Goal: Find specific page/section: Find specific page/section

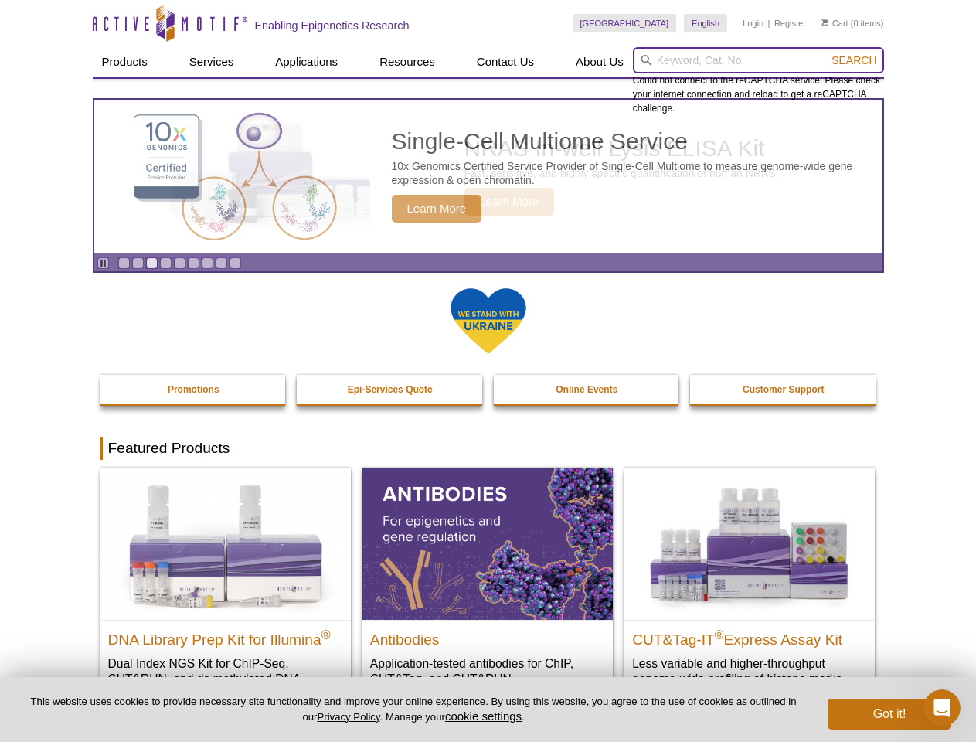
click at [758, 60] on input "search" at bounding box center [758, 60] width 251 height 26
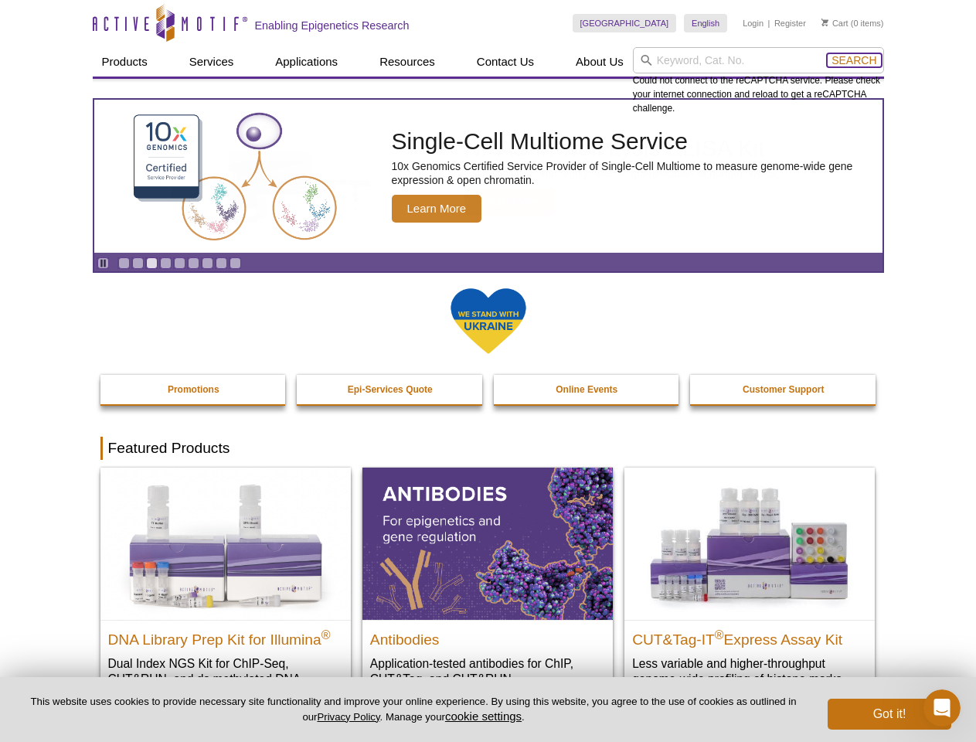
click at [854, 60] on span "Search" at bounding box center [853, 60] width 45 height 12
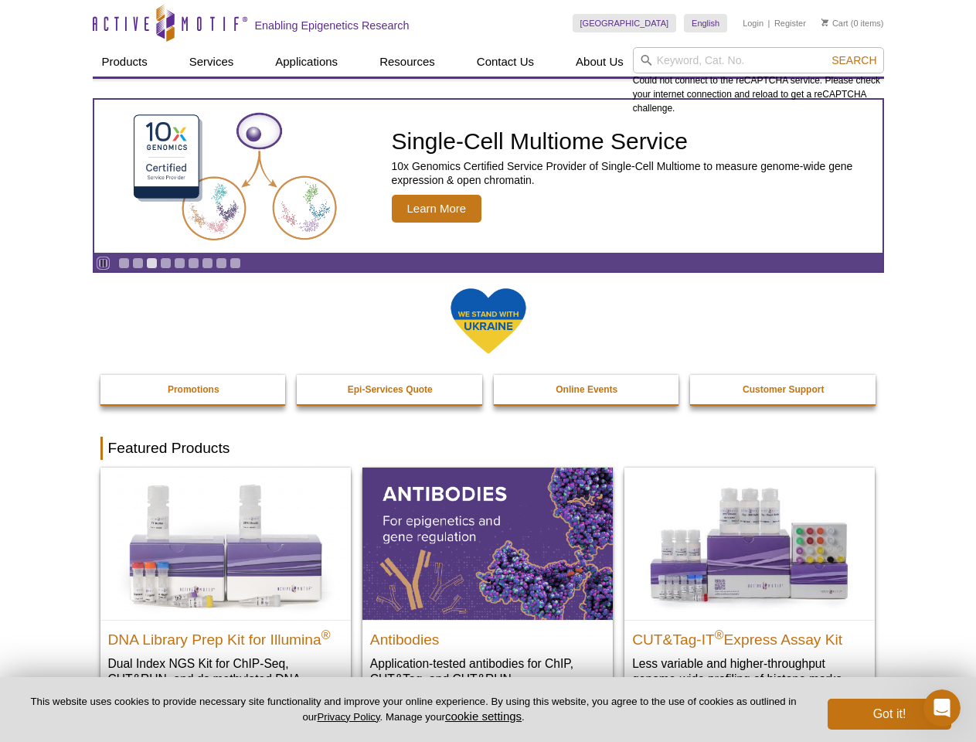
click at [103, 263] on icon "Pause" at bounding box center [103, 263] width 10 height 10
click at [124, 263] on link "Go to slide 1" at bounding box center [124, 263] width 12 height 12
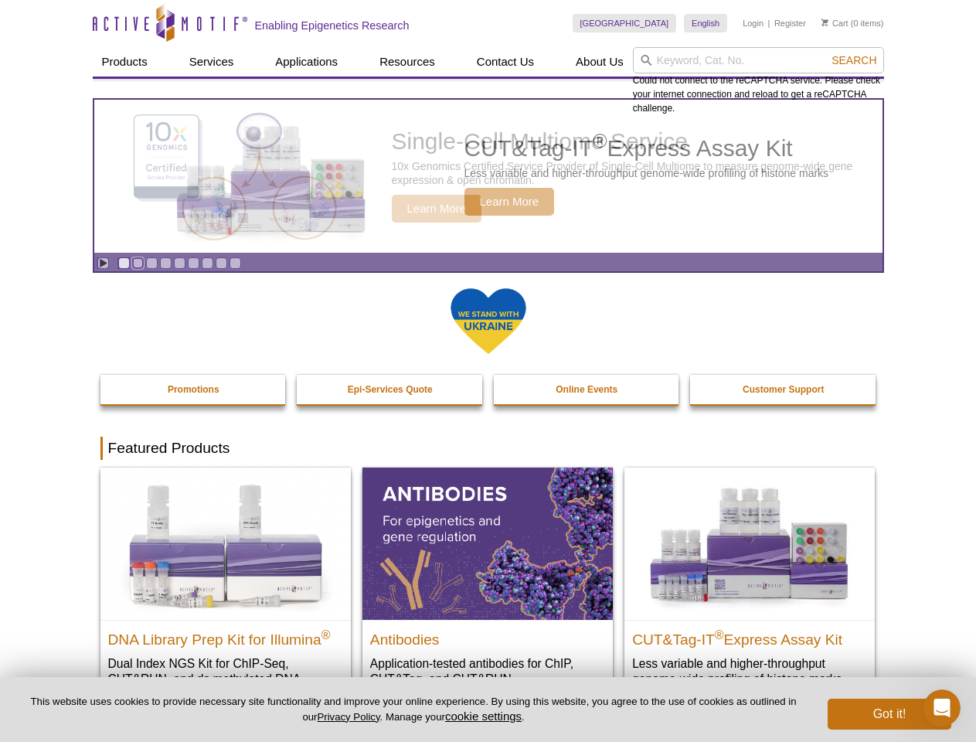
click at [138, 263] on link "Go to slide 2" at bounding box center [138, 263] width 12 height 12
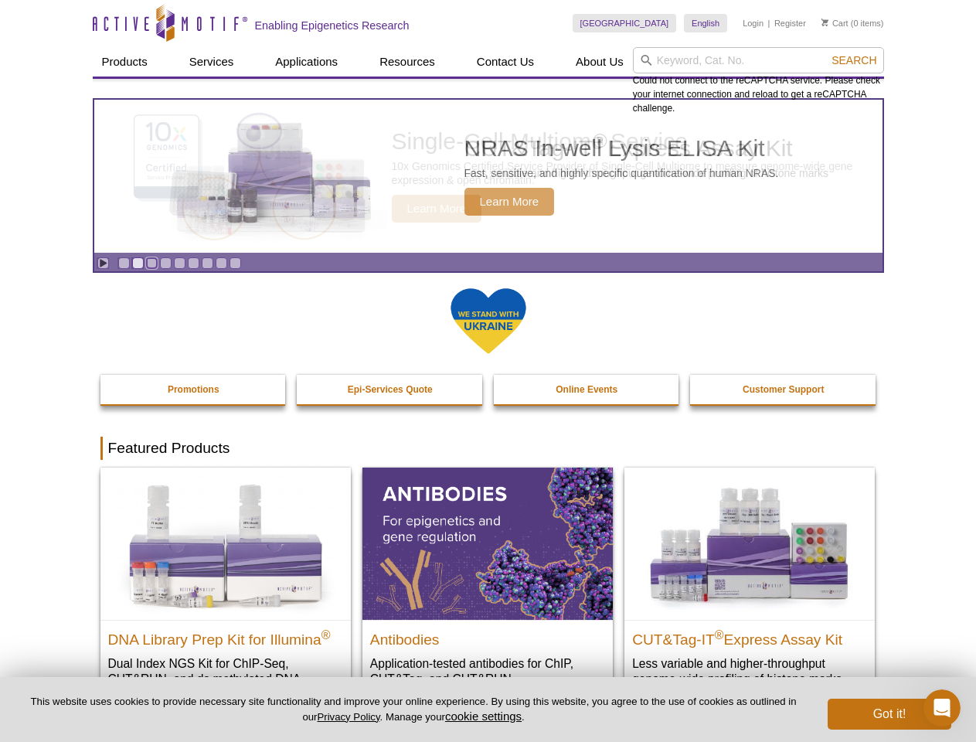
click at [151, 263] on link "Go to slide 3" at bounding box center [152, 263] width 12 height 12
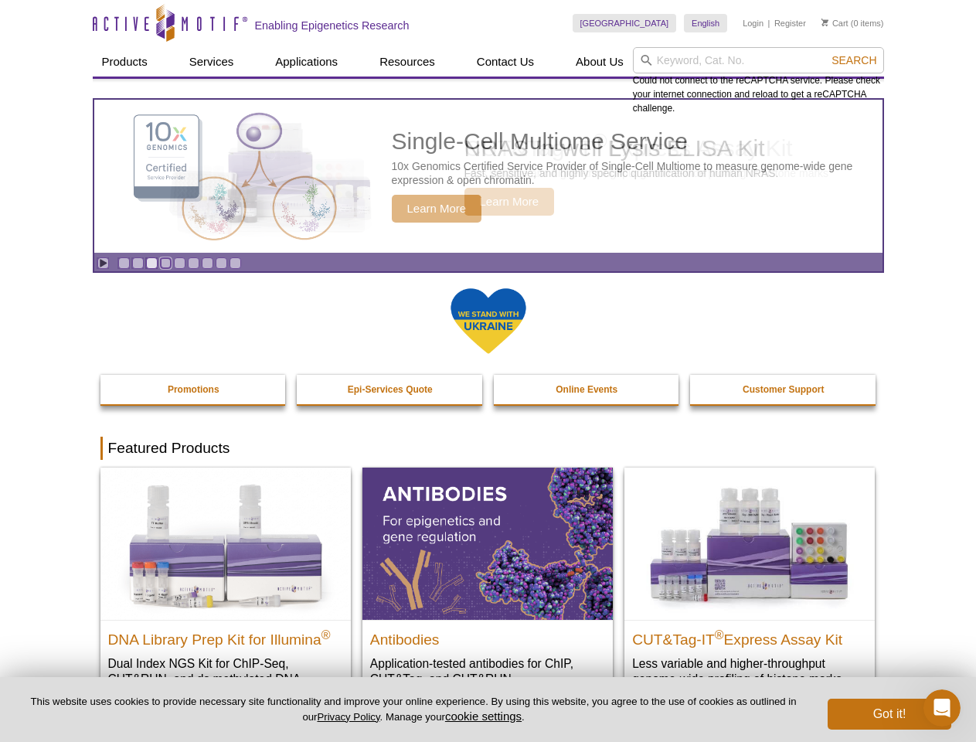
click at [165, 263] on link "Go to slide 4" at bounding box center [166, 263] width 12 height 12
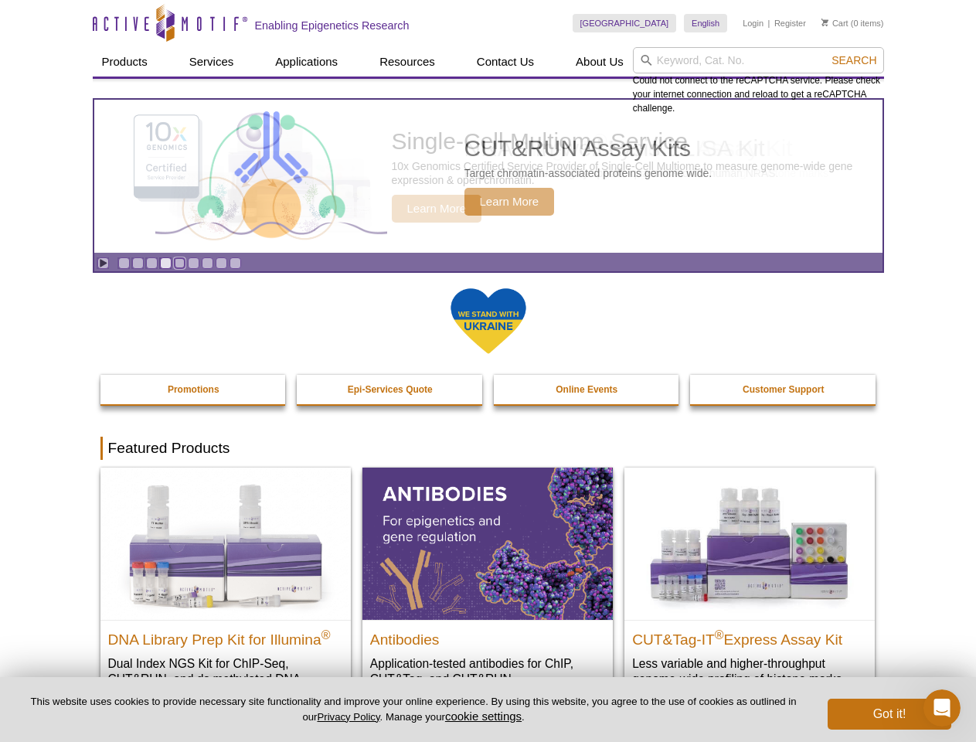
click at [179, 263] on link "Go to slide 5" at bounding box center [180, 263] width 12 height 12
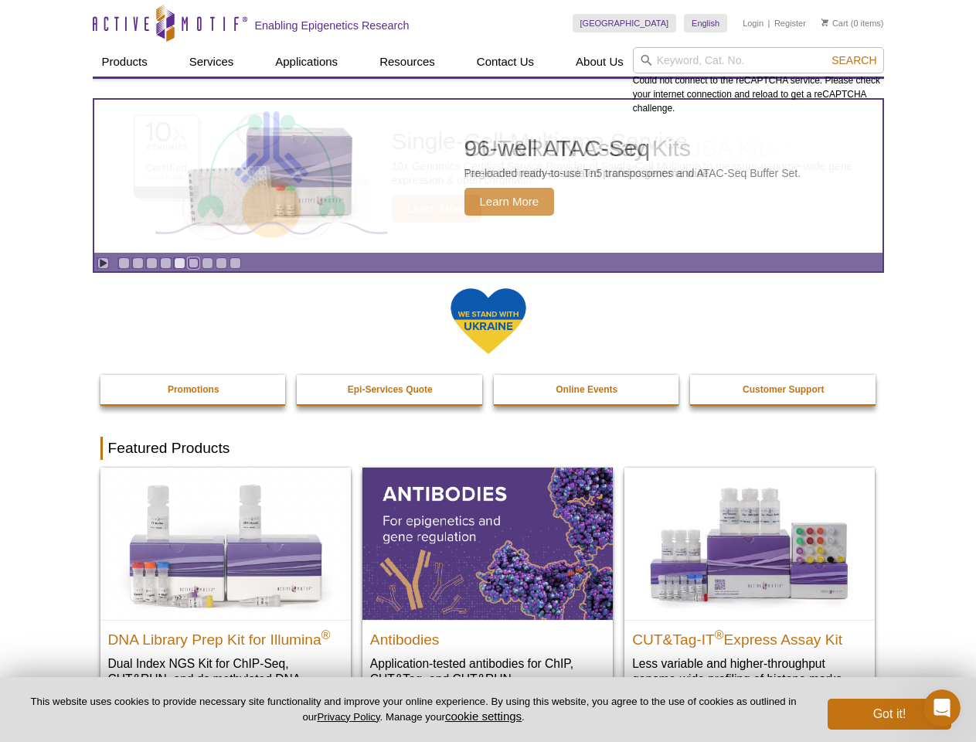
click at [193, 263] on link "Go to slide 6" at bounding box center [194, 263] width 12 height 12
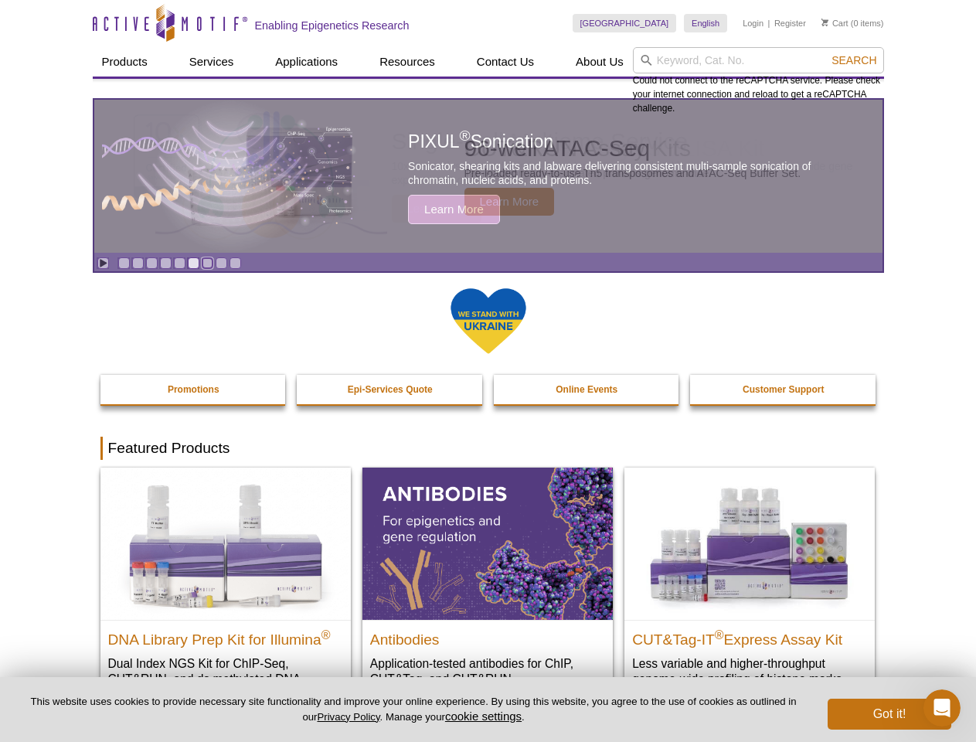
click at [207, 263] on link "Go to slide 7" at bounding box center [208, 263] width 12 height 12
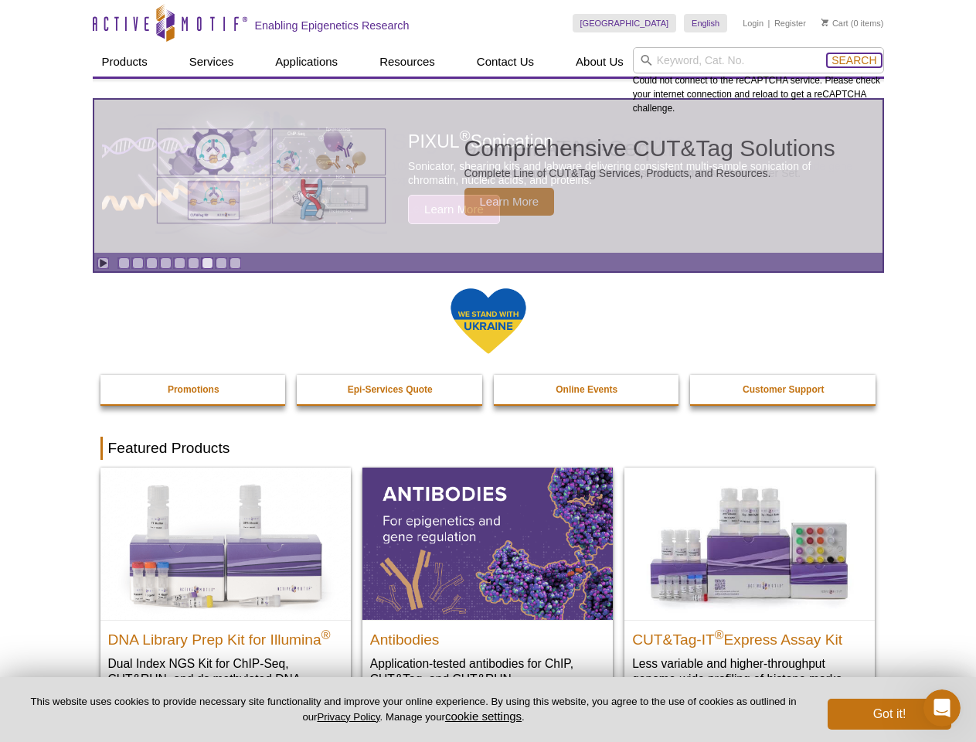
click at [854, 60] on span "Search" at bounding box center [853, 60] width 45 height 12
